Goal: Transaction & Acquisition: Book appointment/travel/reservation

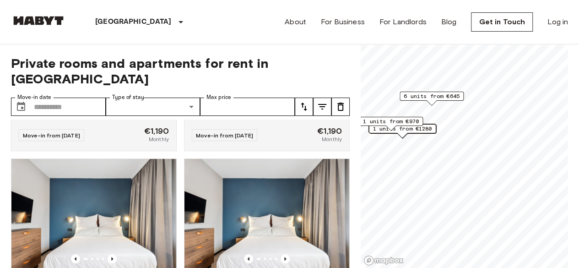
click at [452, 95] on span "6 units from €645" at bounding box center [431, 96] width 56 height 8
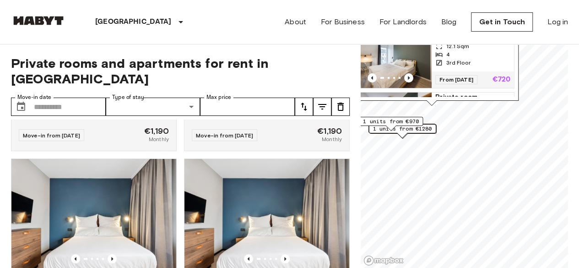
click at [396, 59] on img "Map marker" at bounding box center [390, 60] width 82 height 55
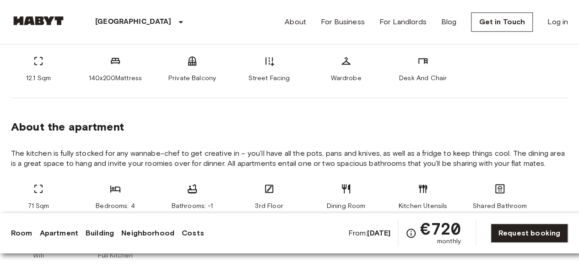
scroll to position [406, 0]
